Goal: Check status: Check status

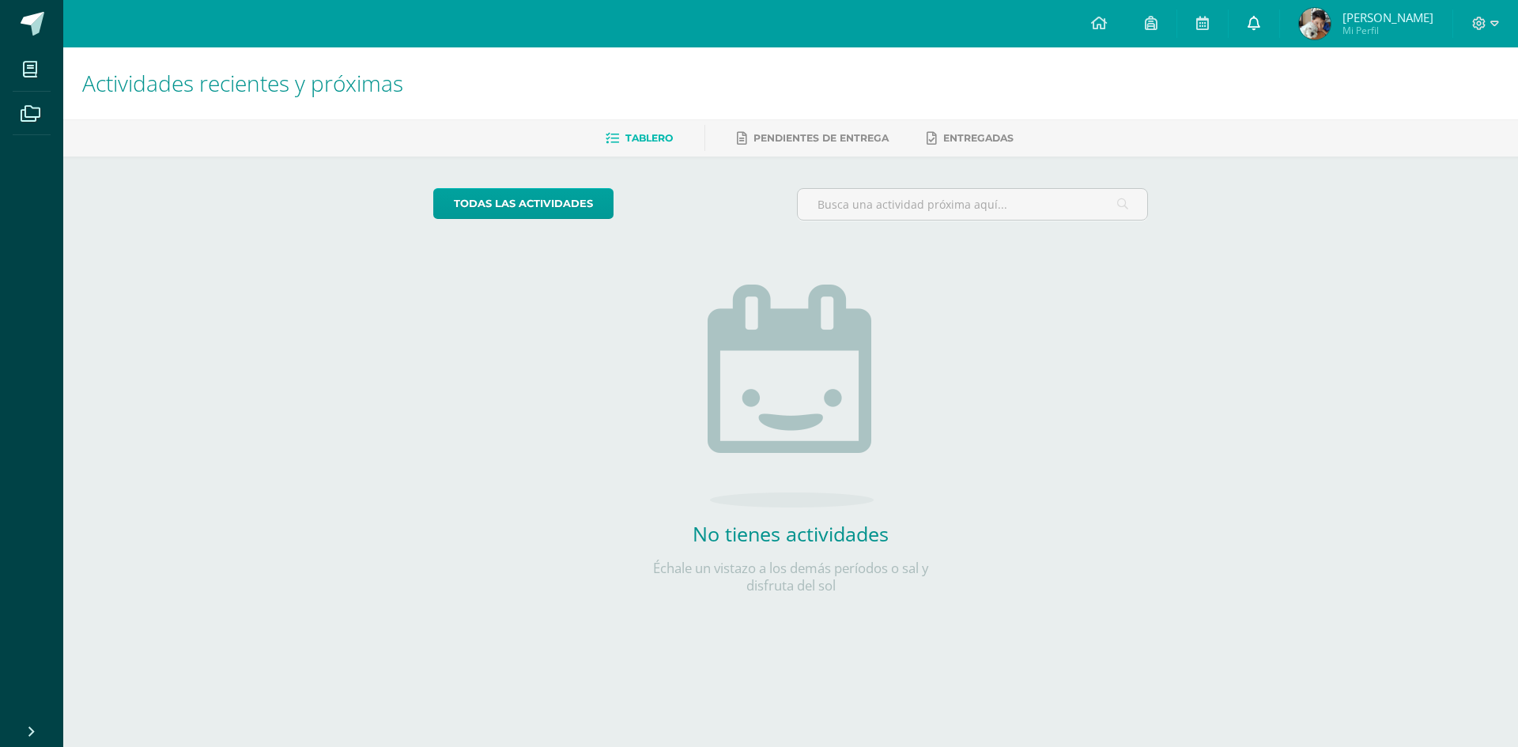
click at [1273, 36] on link at bounding box center [1254, 23] width 51 height 47
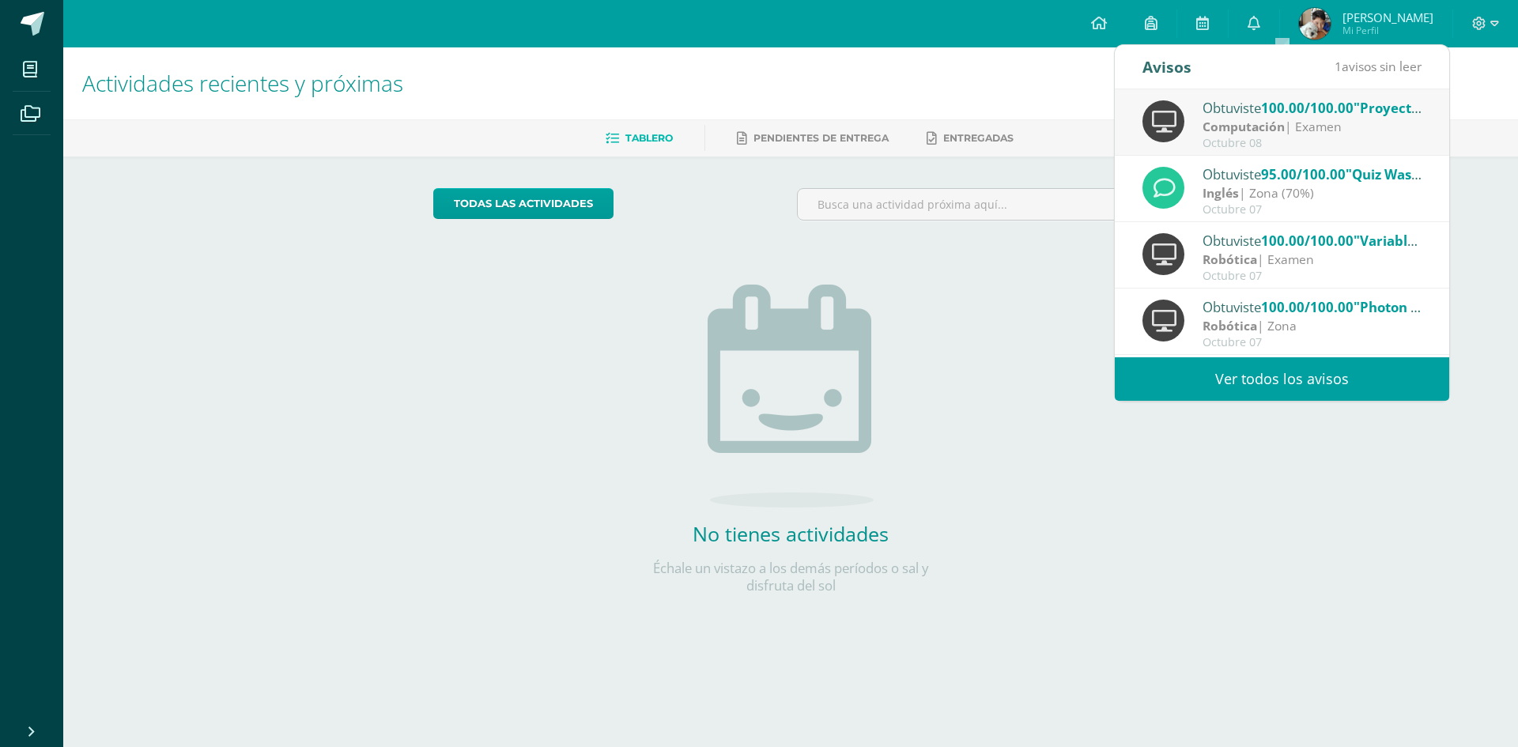
click at [1313, 367] on link "Ver todos los avisos" at bounding box center [1282, 378] width 334 height 43
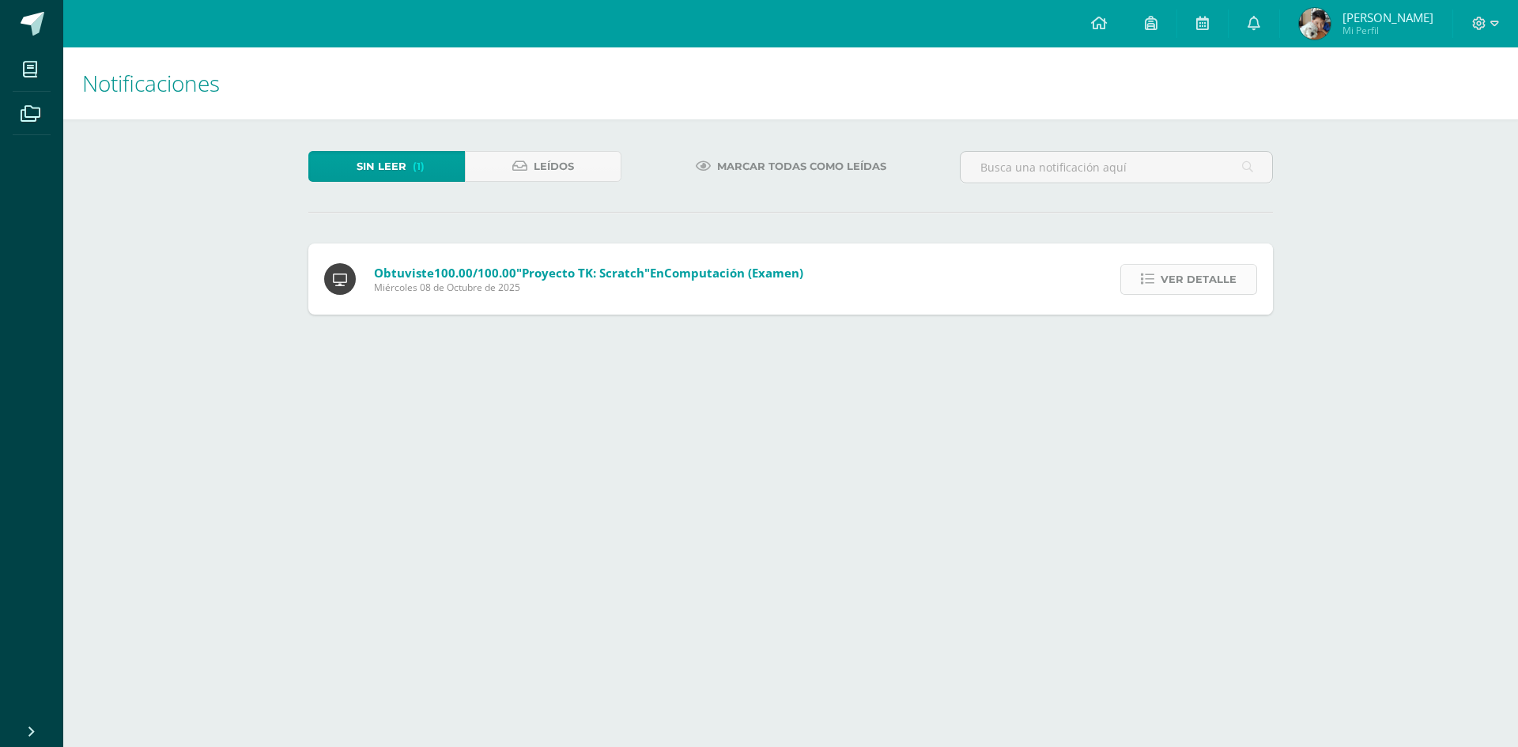
click at [1148, 285] on icon at bounding box center [1147, 279] width 13 height 13
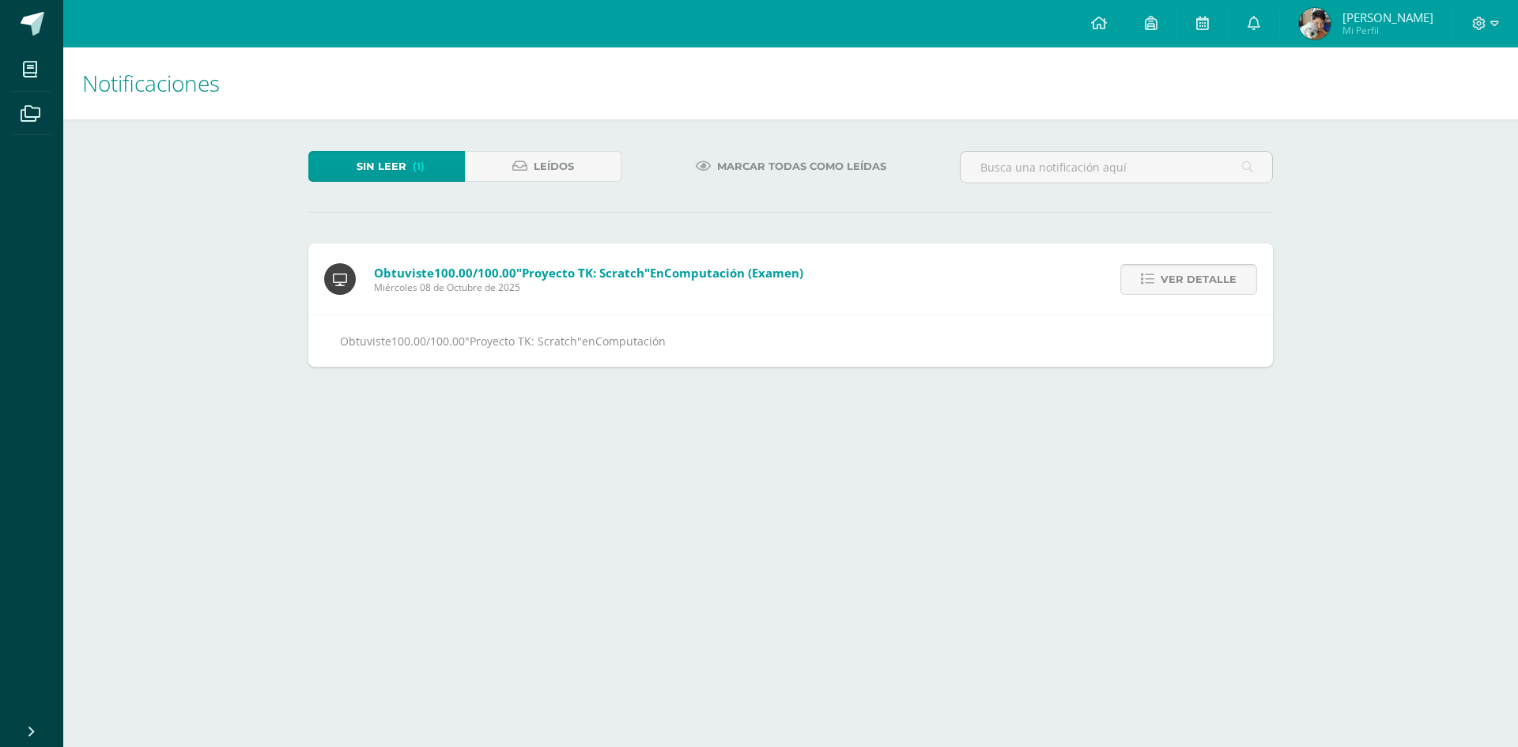
click at [1148, 285] on icon at bounding box center [1147, 279] width 13 height 13
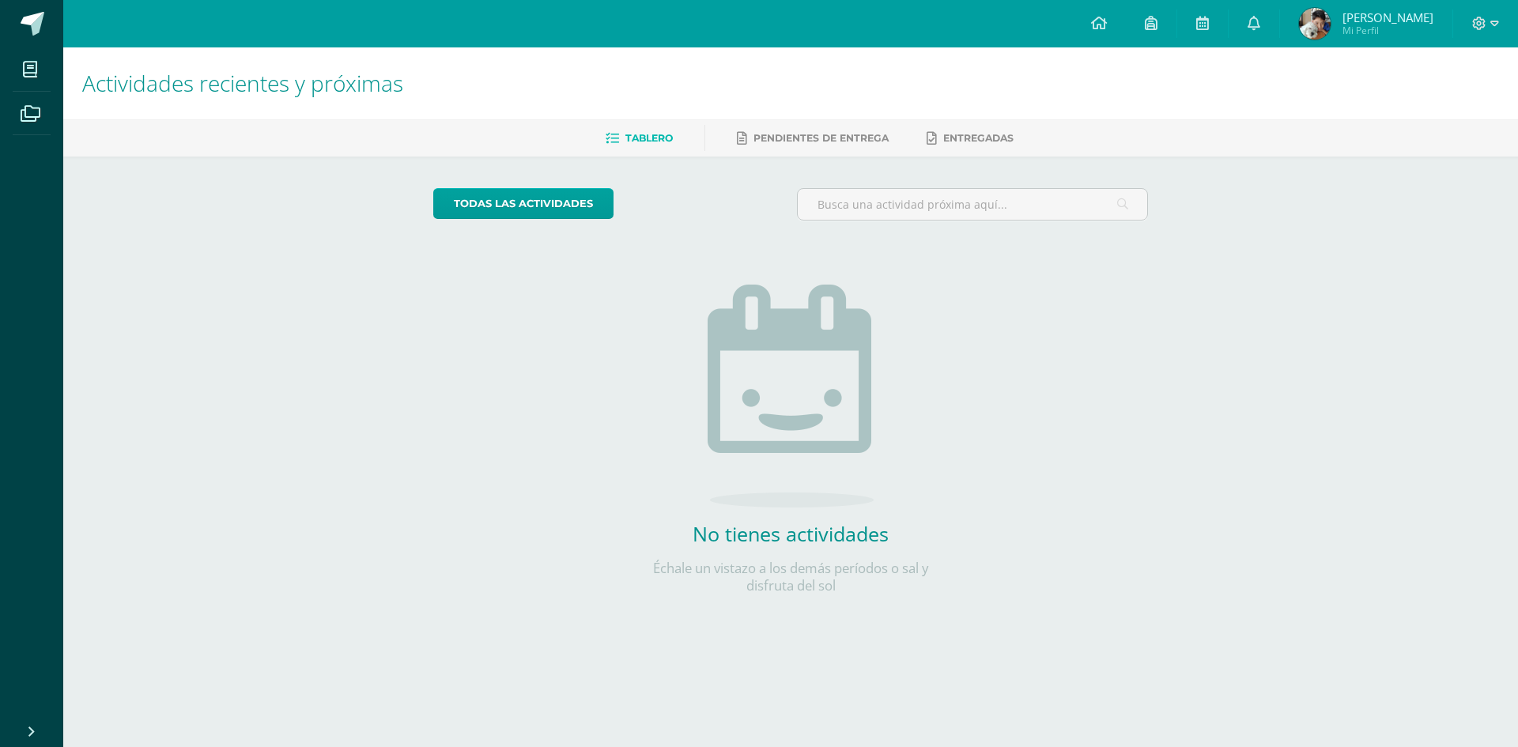
click at [1358, 17] on span "Ian Rodrigo Mi Perfil" at bounding box center [1366, 24] width 141 height 32
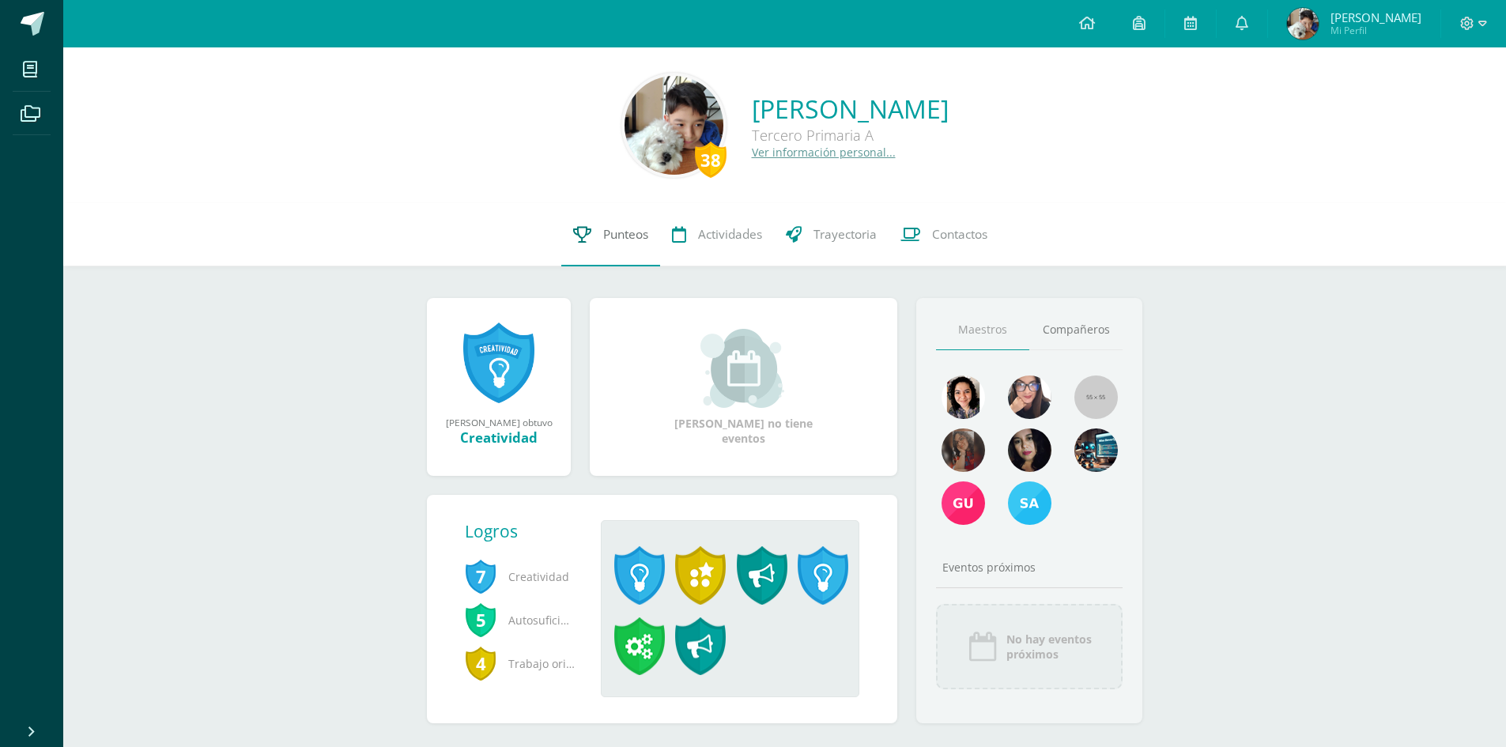
click at [614, 249] on link "Punteos" at bounding box center [610, 234] width 99 height 63
